Goal: Find specific fact: Find contact information

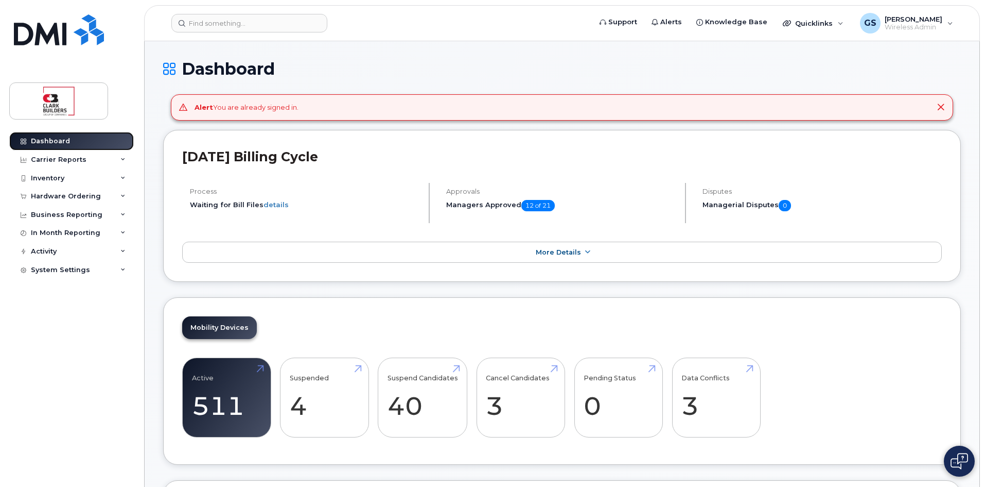
click at [49, 135] on link "Dashboard" at bounding box center [71, 141] width 125 height 19
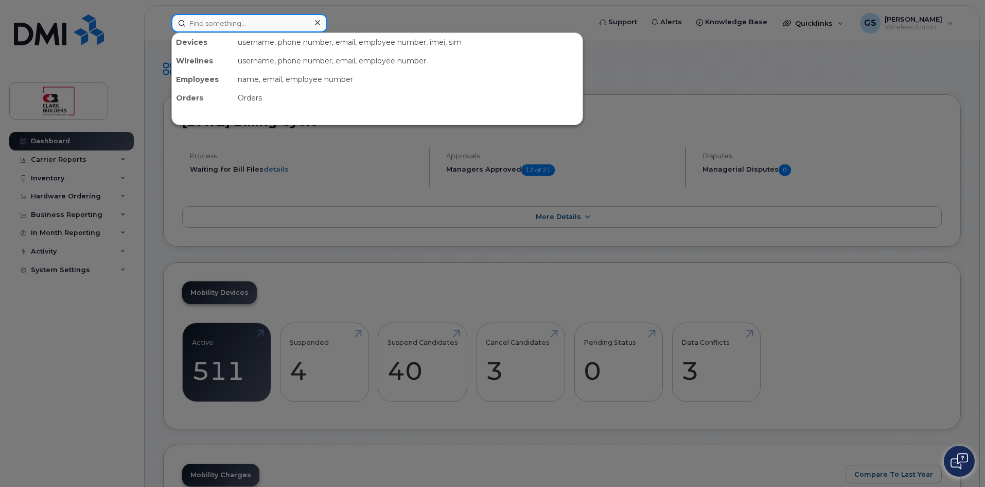
click at [253, 23] on input at bounding box center [249, 23] width 156 height 19
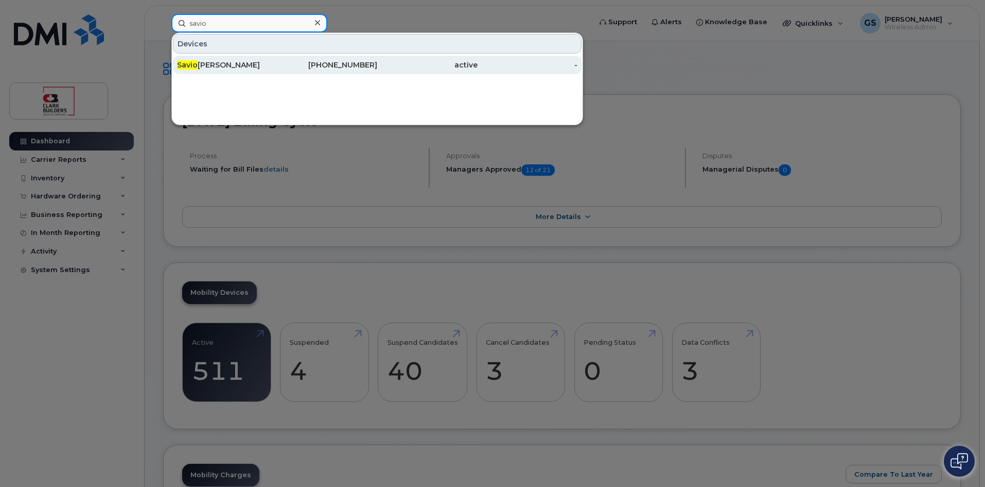
type input "savio"
click at [359, 68] on div "587-434-3956" at bounding box center [328, 65] width 100 height 10
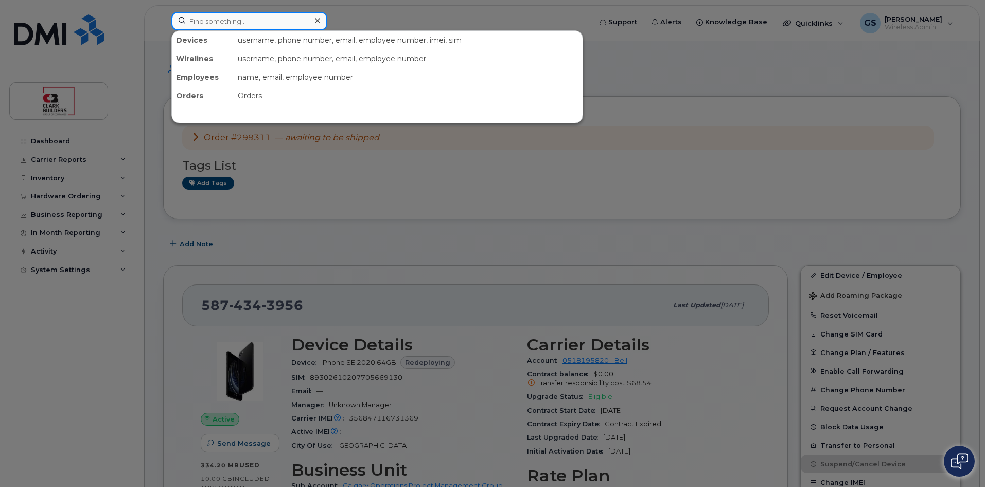
click at [251, 23] on input at bounding box center [249, 21] width 156 height 19
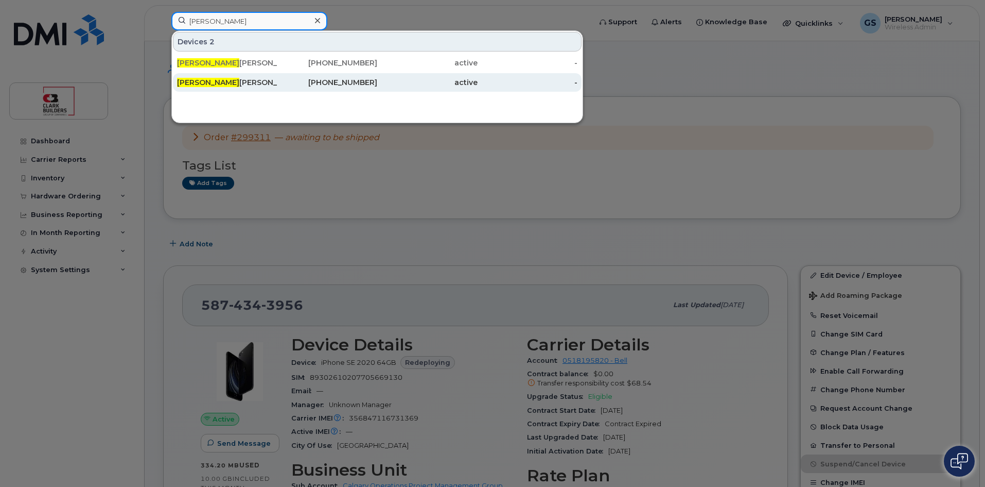
type input "amanda"
click at [232, 82] on div "Amanda Elliott" at bounding box center [227, 82] width 100 height 10
